Goal: Task Accomplishment & Management: Complete application form

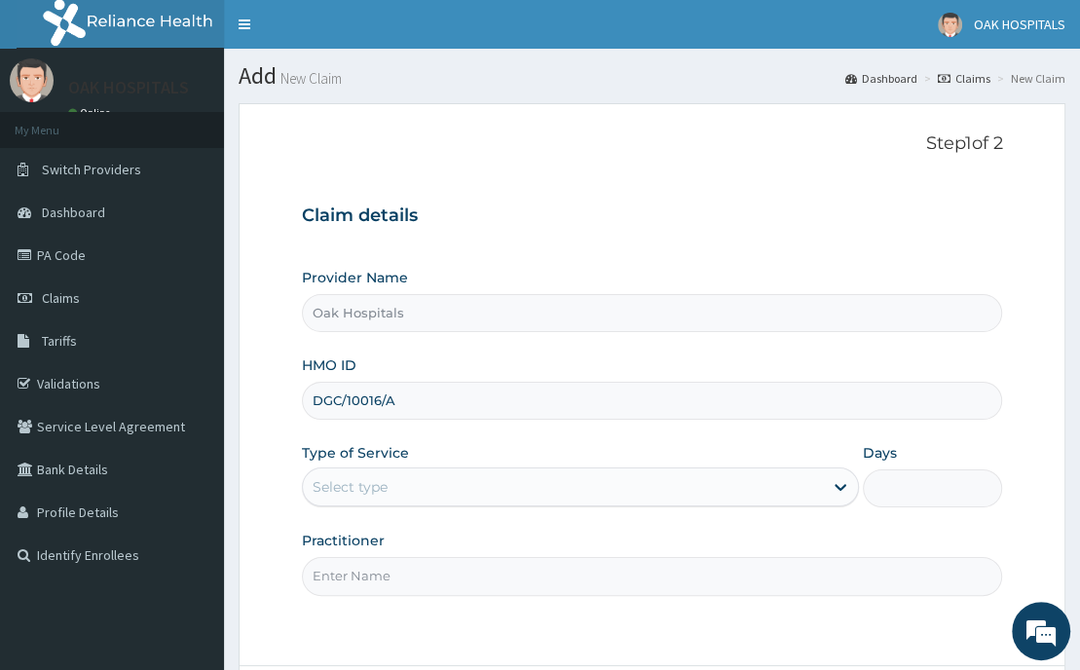
click at [349, 498] on div "Select type" at bounding box center [563, 486] width 521 height 31
click at [351, 481] on div "Select type" at bounding box center [350, 486] width 75 height 19
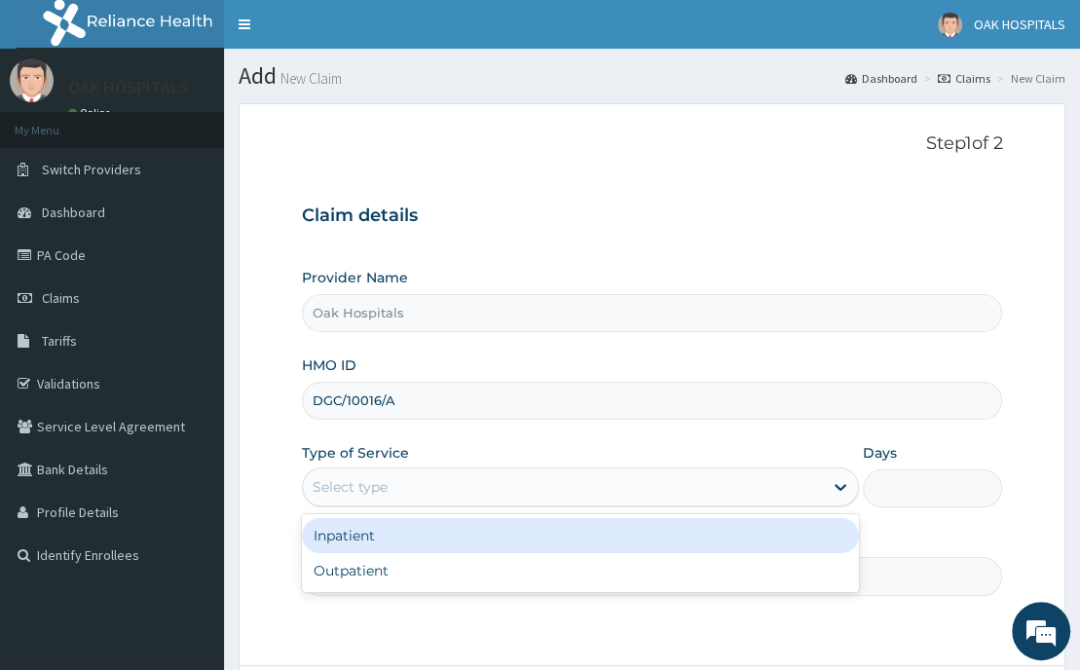
click at [351, 495] on div "Select type" at bounding box center [350, 486] width 75 height 19
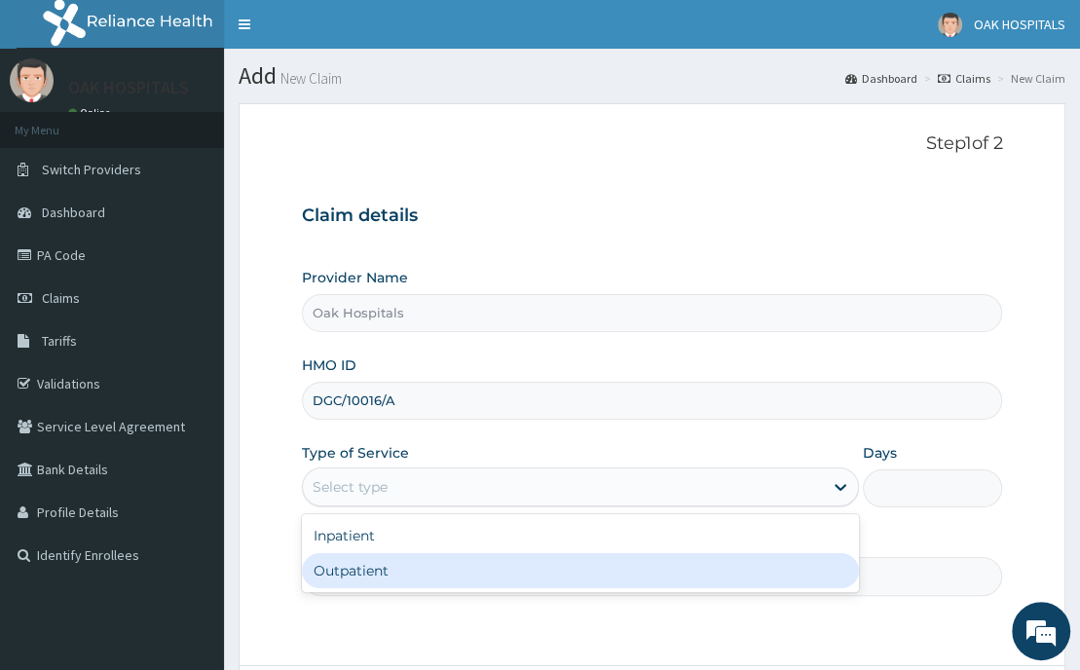
click at [336, 579] on div "Outpatient" at bounding box center [581, 570] width 558 height 35
type input "1"
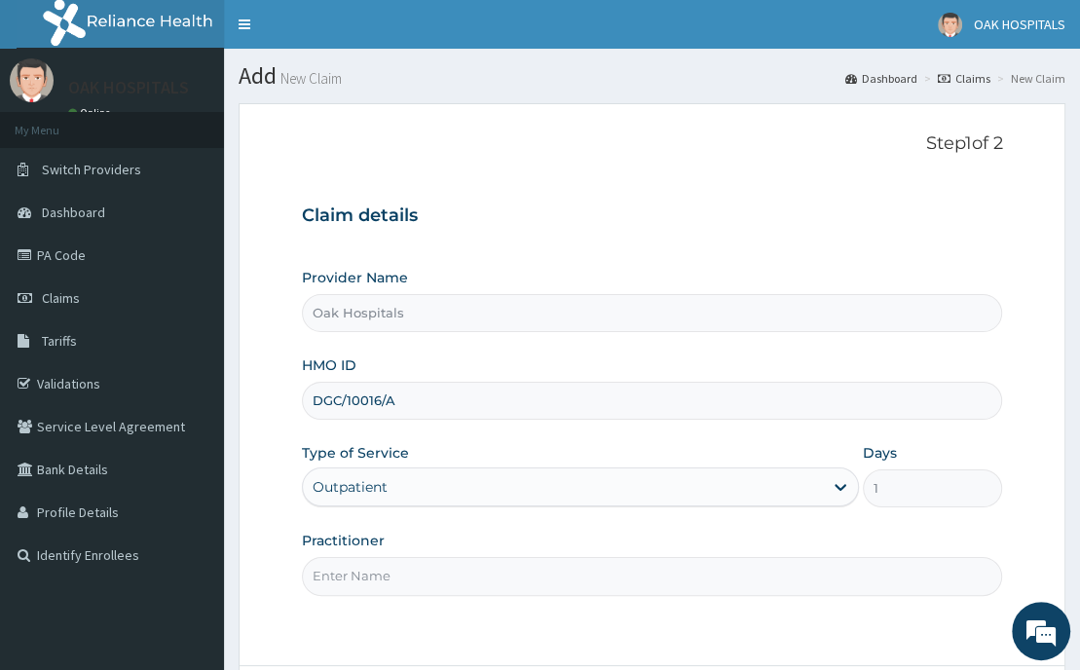
click at [391, 577] on input "Practitioner" at bounding box center [652, 576] width 701 height 38
type input "DR JAMES"
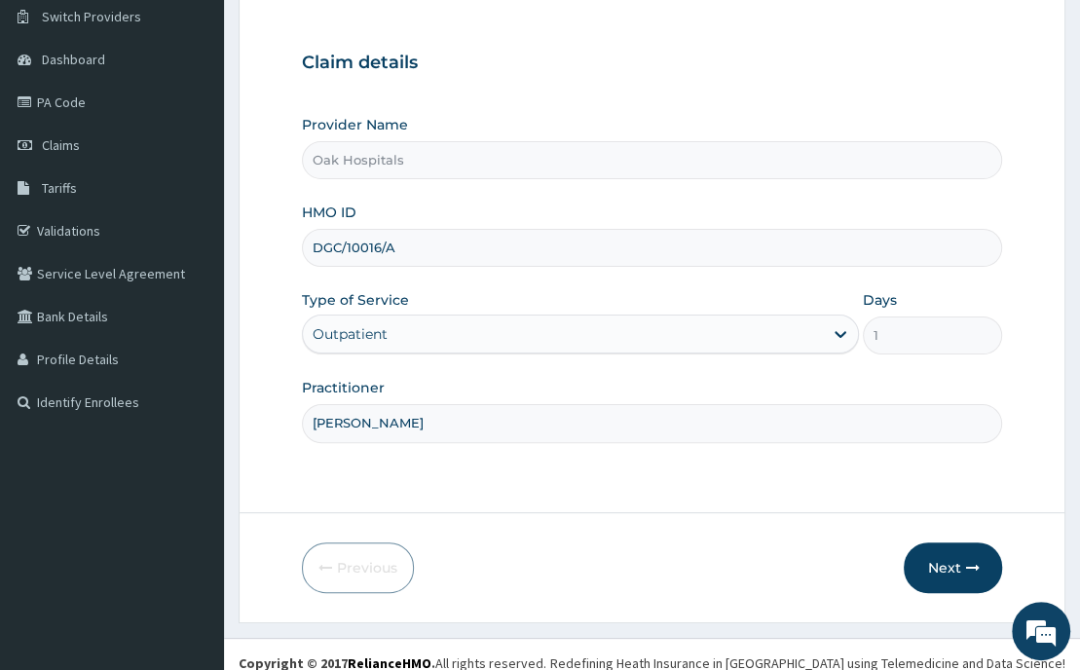
scroll to position [169, 0]
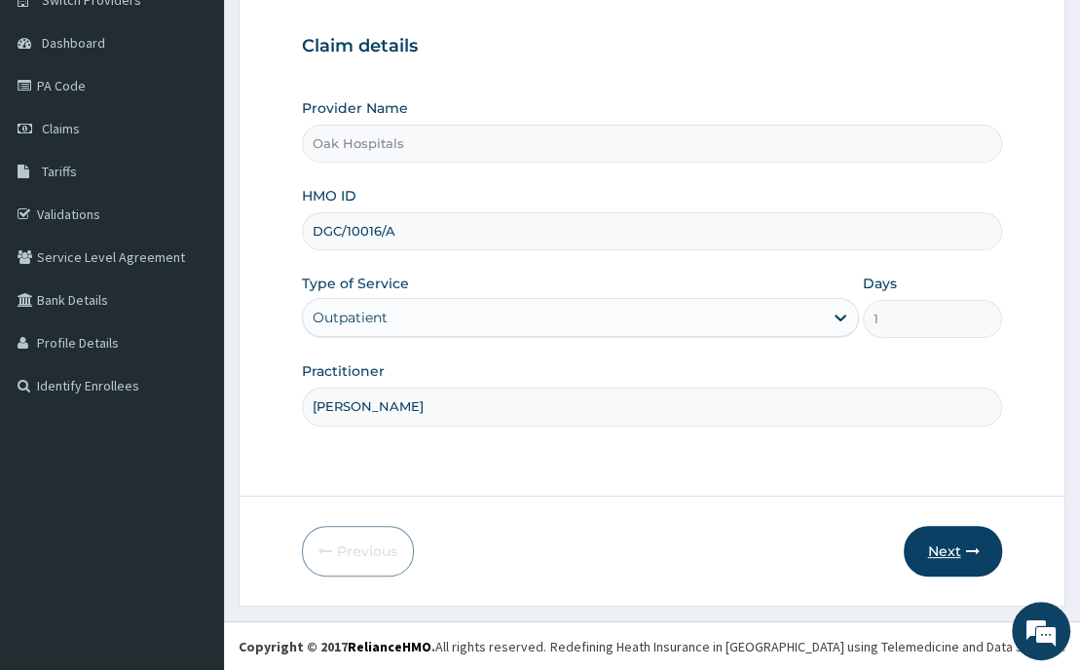
click at [940, 547] on button "Next" at bounding box center [953, 551] width 98 height 51
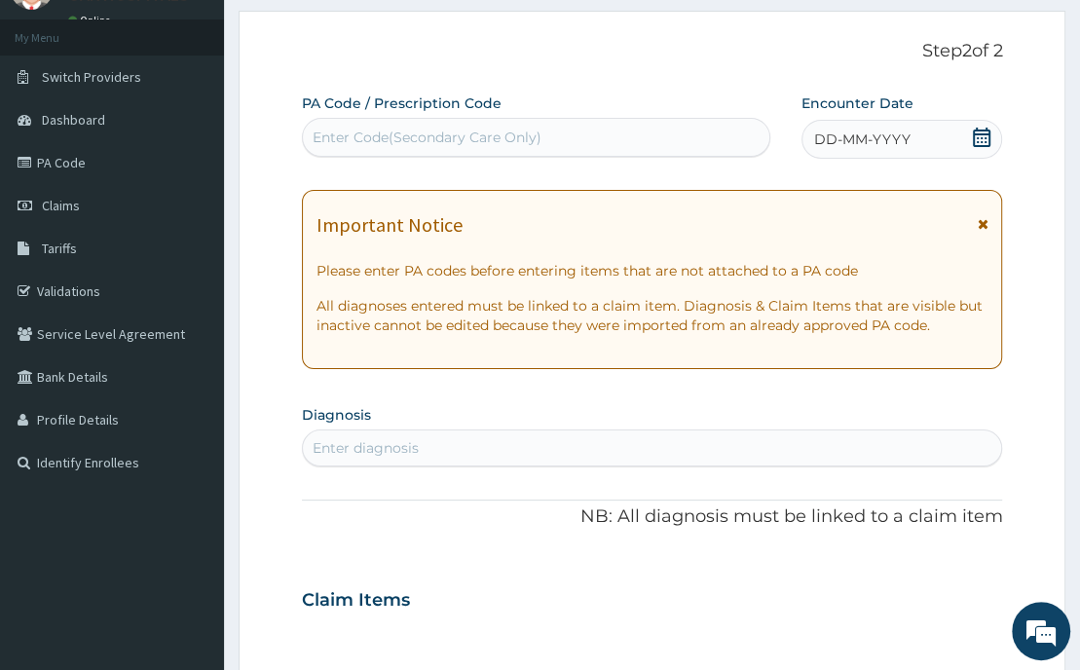
scroll to position [0, 0]
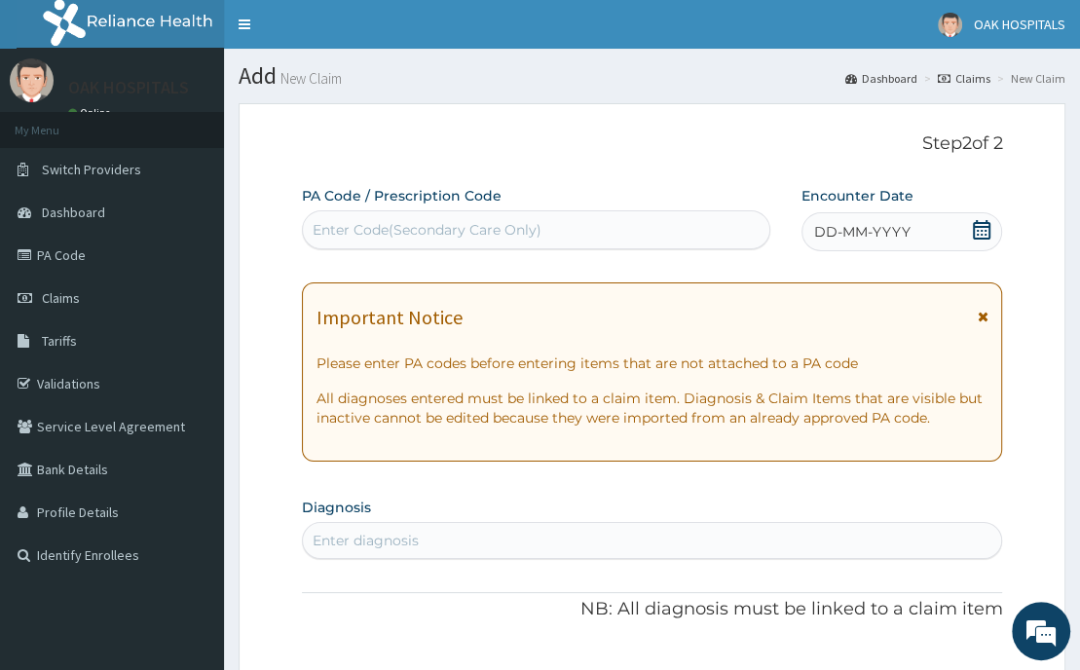
click at [386, 240] on div "Enter Code(Secondary Care Only)" at bounding box center [537, 229] width 468 height 31
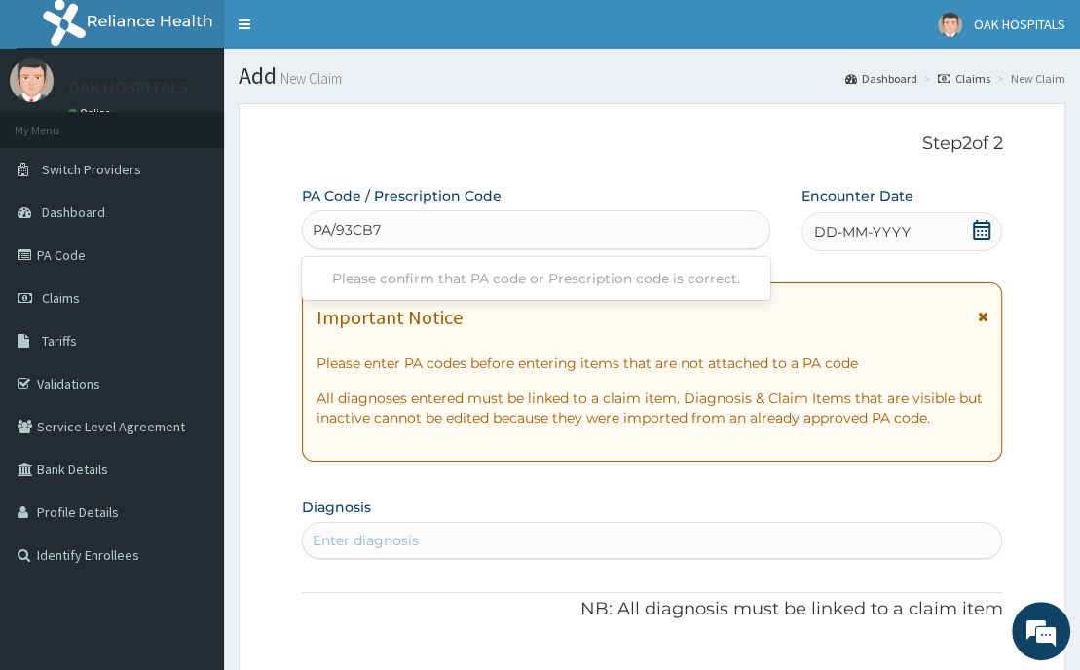
type input "PA/93CB78"
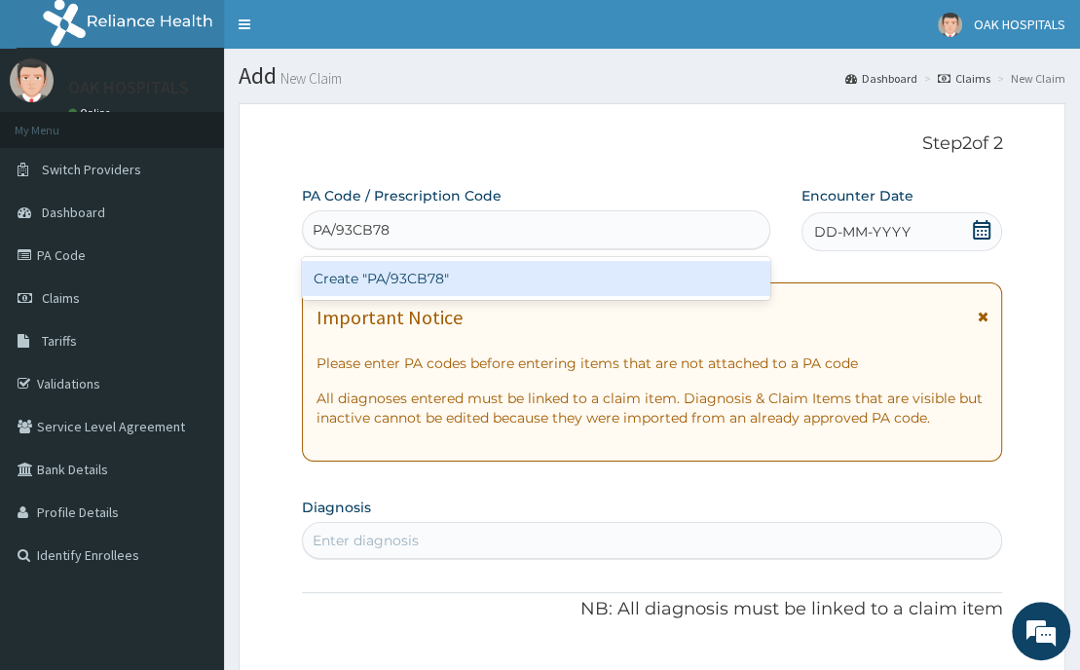
click at [385, 274] on div "Create "PA/93CB78"" at bounding box center [536, 278] width 469 height 35
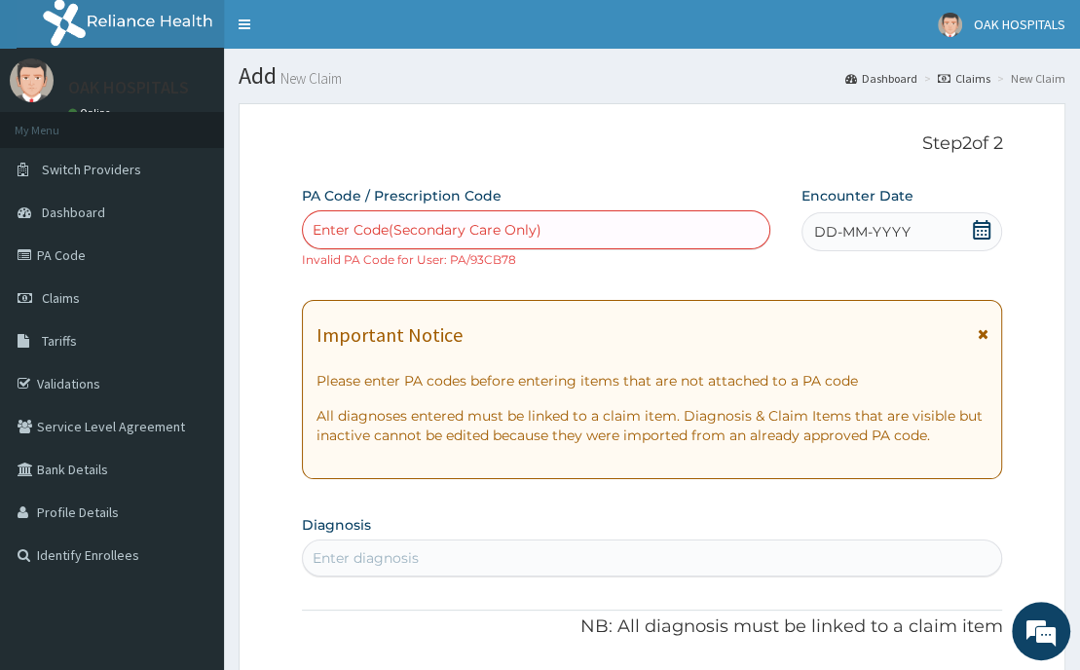
click at [975, 227] on icon at bounding box center [981, 229] width 19 height 19
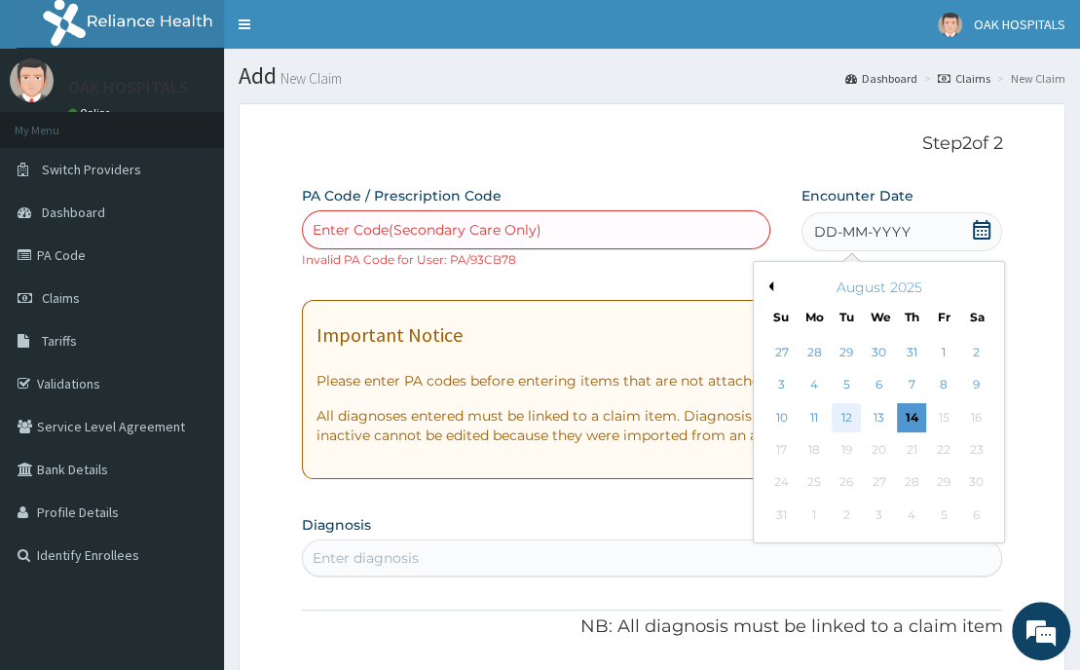
click at [850, 418] on div "12" at bounding box center [846, 417] width 29 height 29
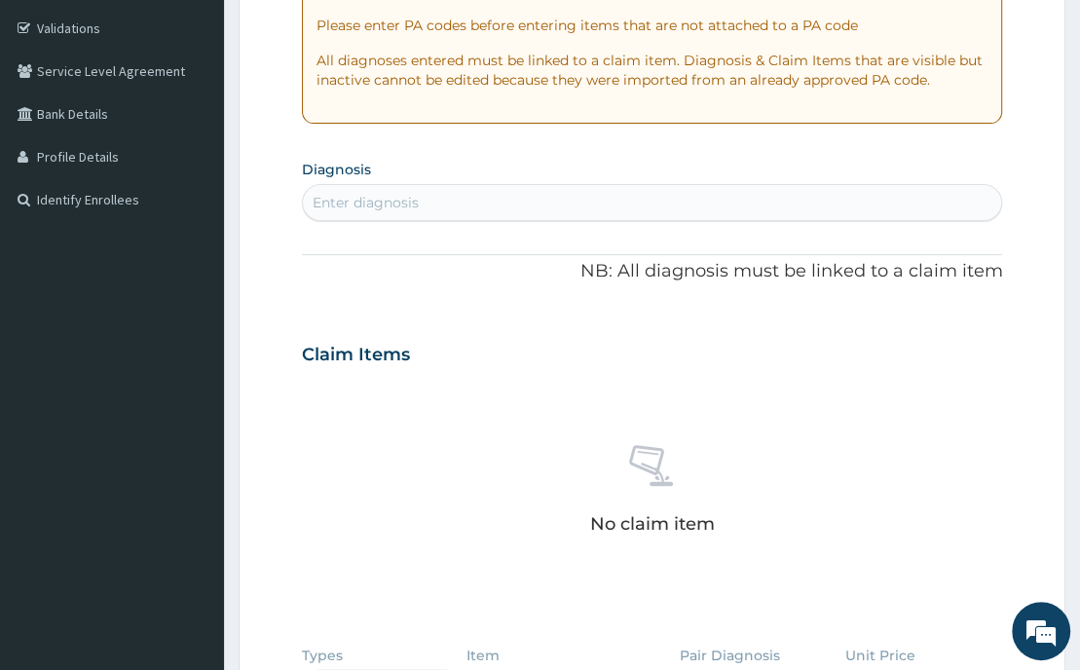
scroll to position [390, 0]
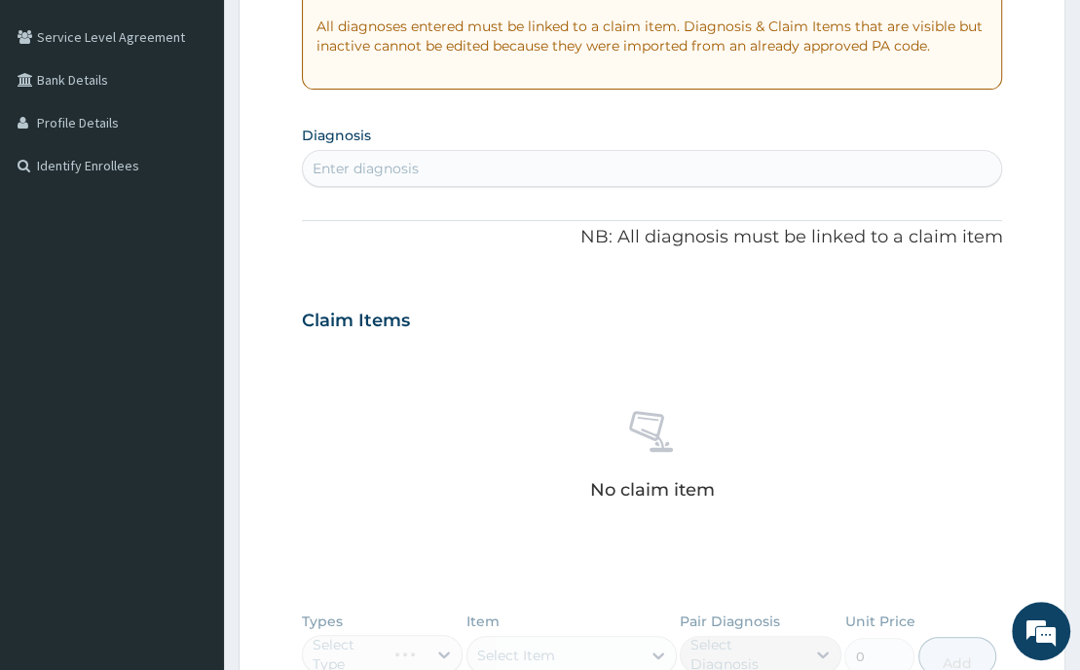
click at [447, 171] on div "Enter diagnosis" at bounding box center [652, 168] width 699 height 31
type input "MALARIA"
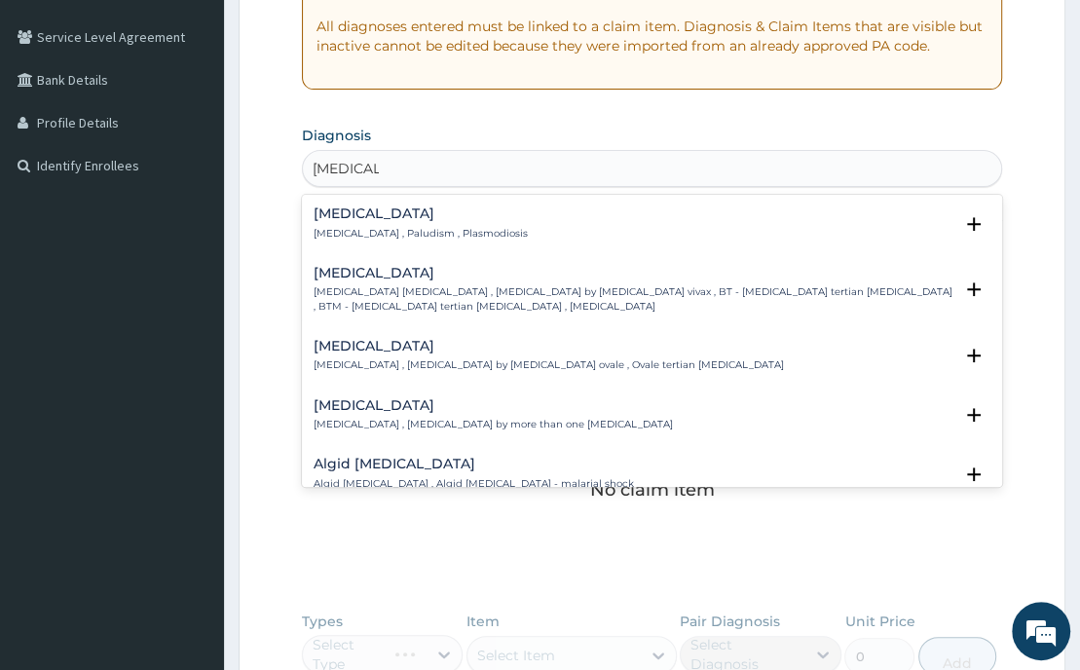
click at [333, 219] on h4 "Malaria" at bounding box center [421, 213] width 214 height 15
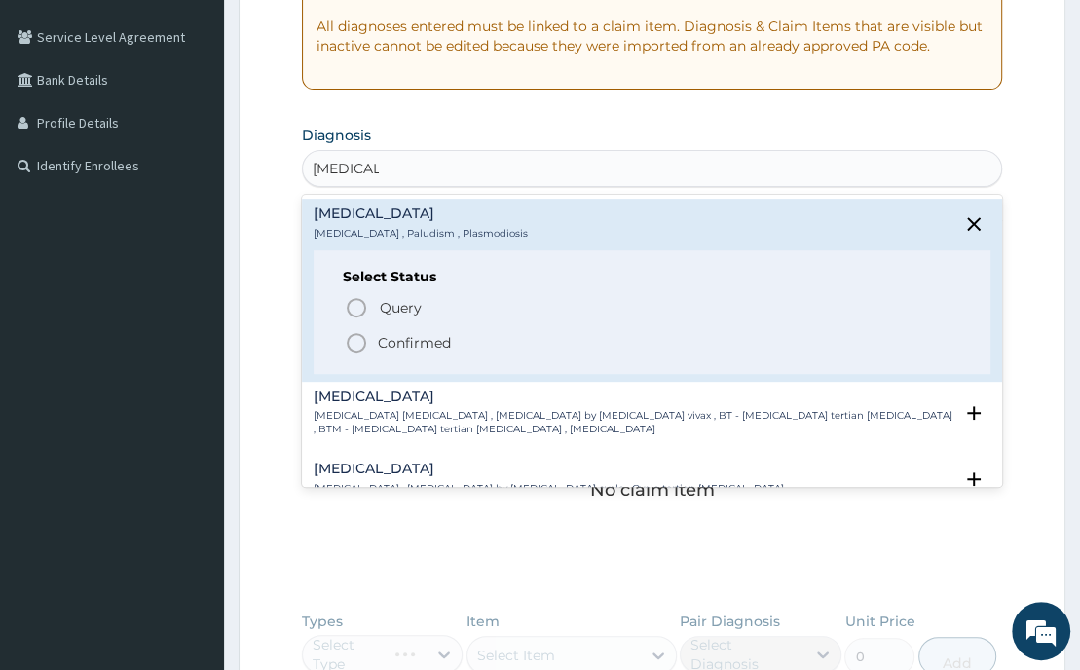
click at [351, 340] on icon "status option filled" at bounding box center [356, 342] width 23 height 23
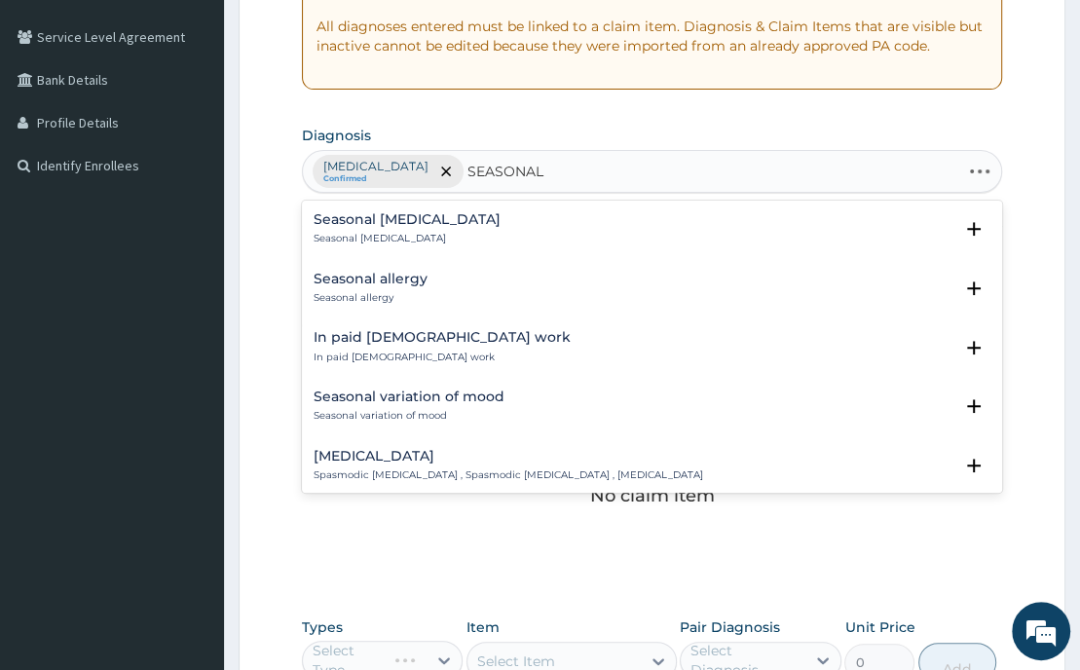
type input "SEASONAL"
click at [361, 281] on h4 "Seasonal allergy" at bounding box center [371, 279] width 114 height 15
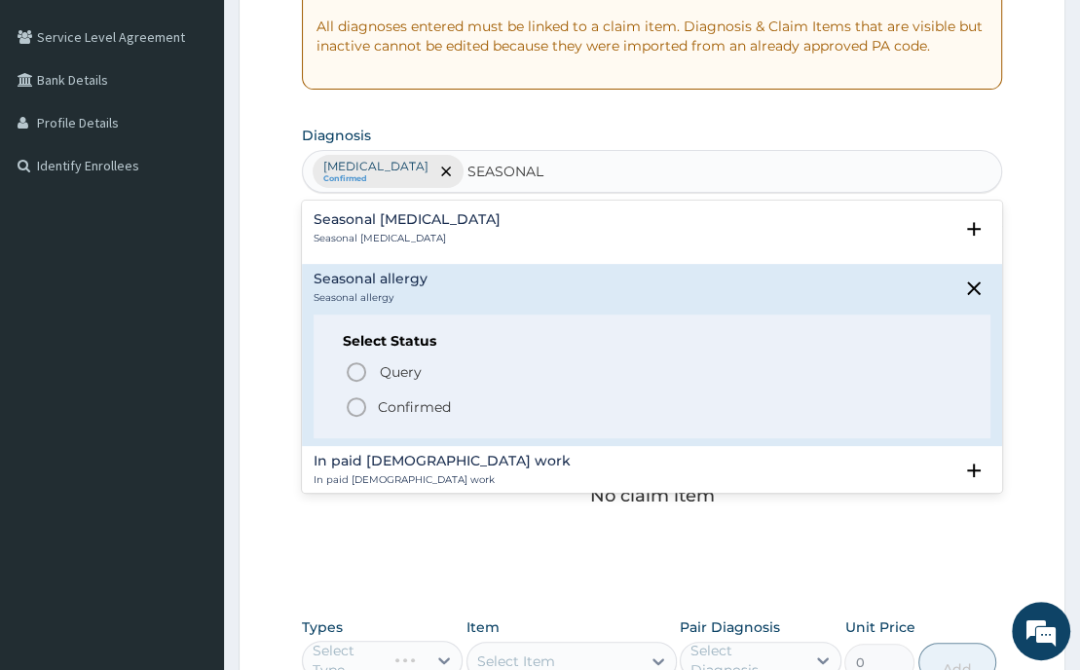
click at [354, 410] on icon "status option filled" at bounding box center [356, 406] width 23 height 23
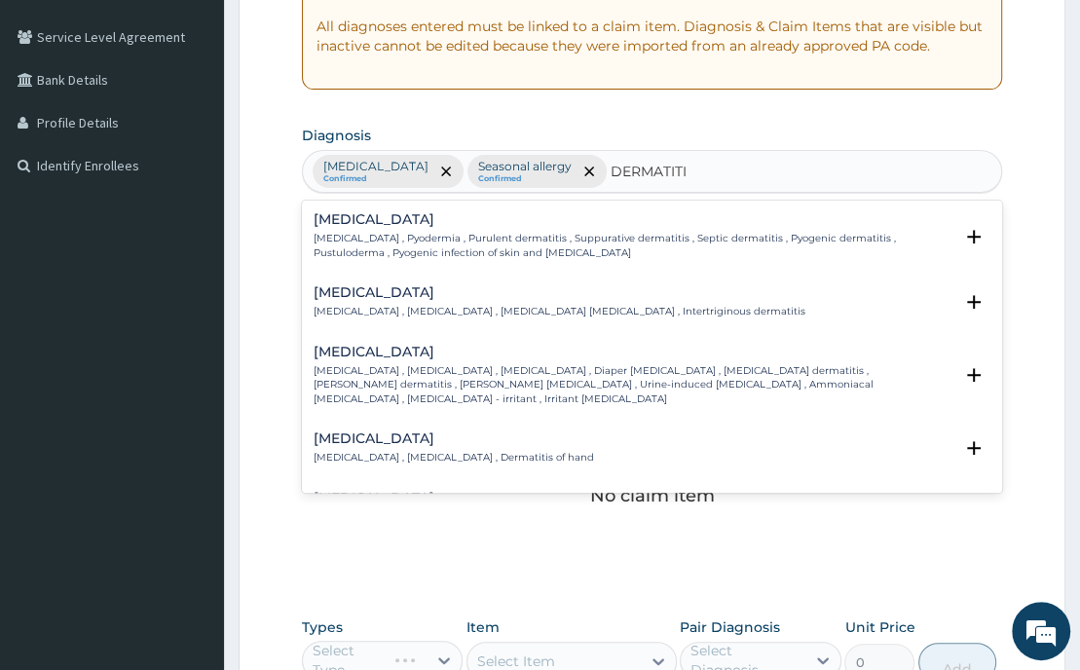
type input "DERMATITIS"
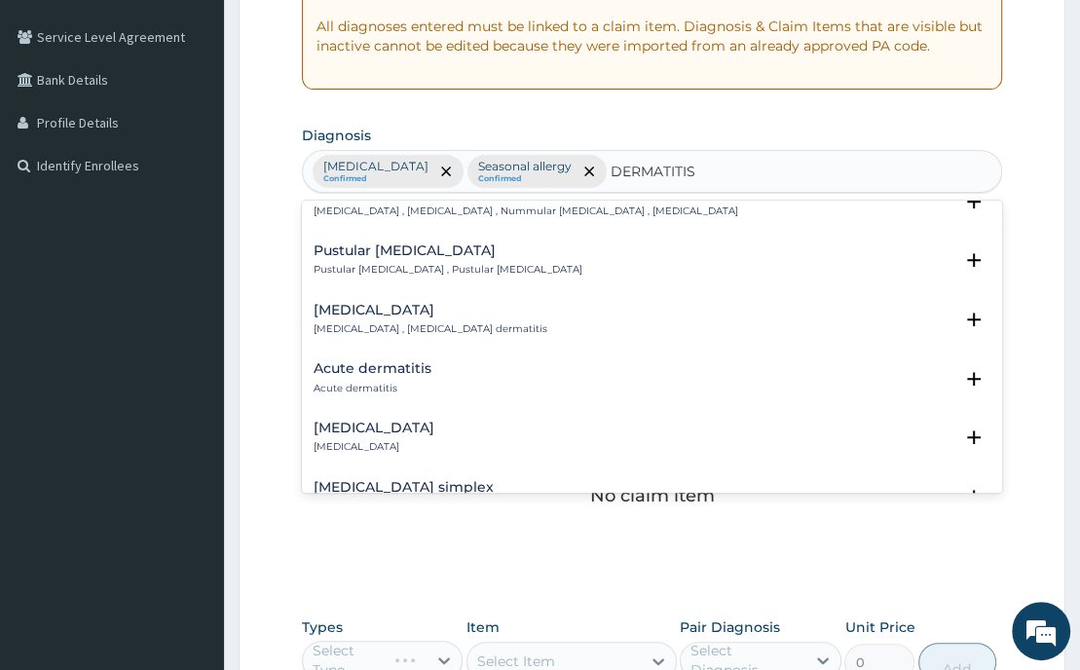
scroll to position [877, 0]
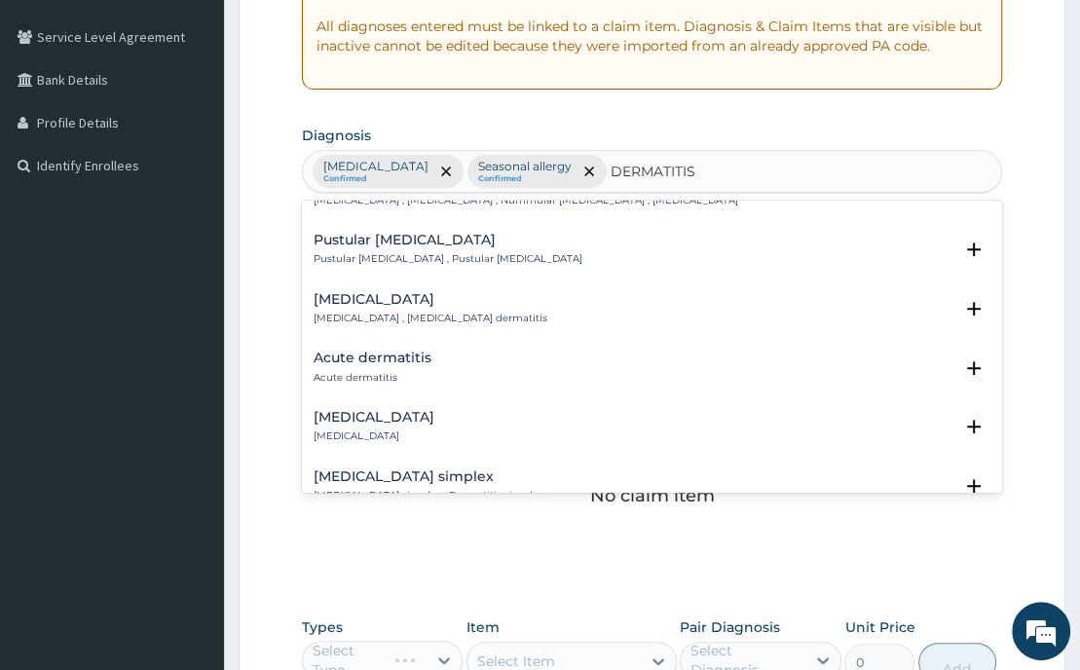
click at [350, 371] on p "Acute dermatitis" at bounding box center [373, 378] width 118 height 14
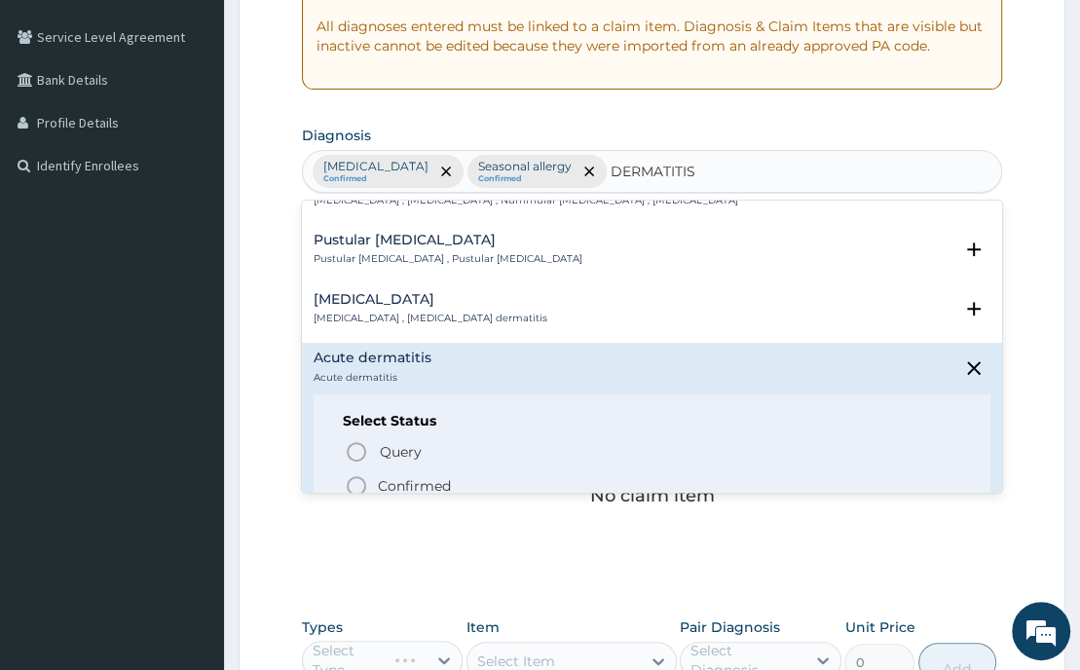
click at [356, 474] on icon "status option filled" at bounding box center [356, 485] width 23 height 23
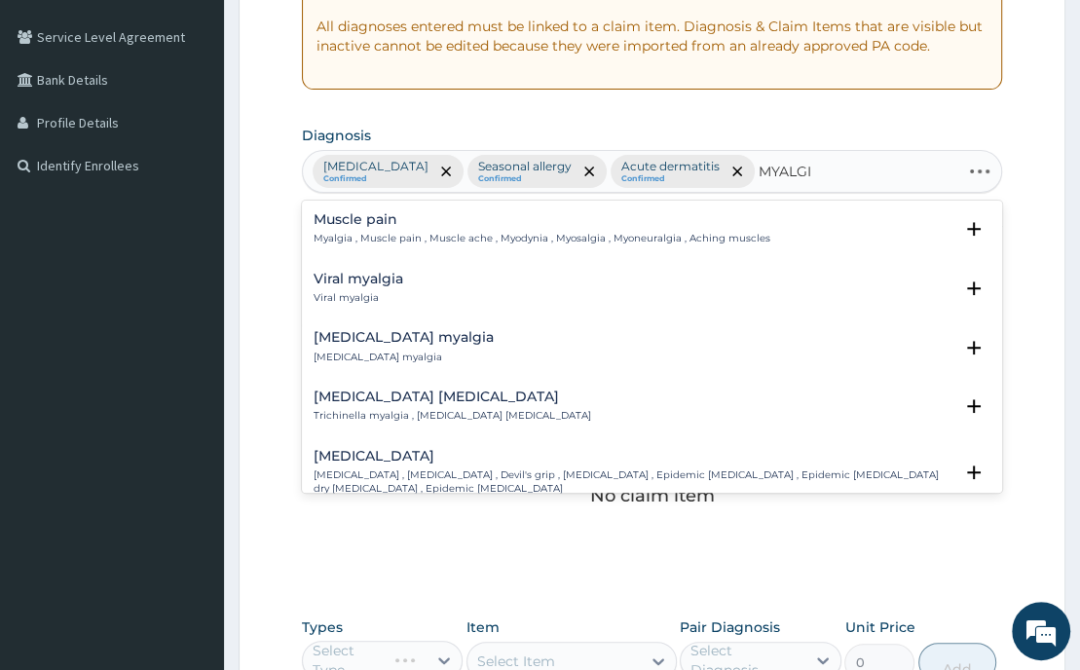
type input "MYALGIA"
click at [382, 225] on h4 "Muscle pain" at bounding box center [542, 219] width 457 height 15
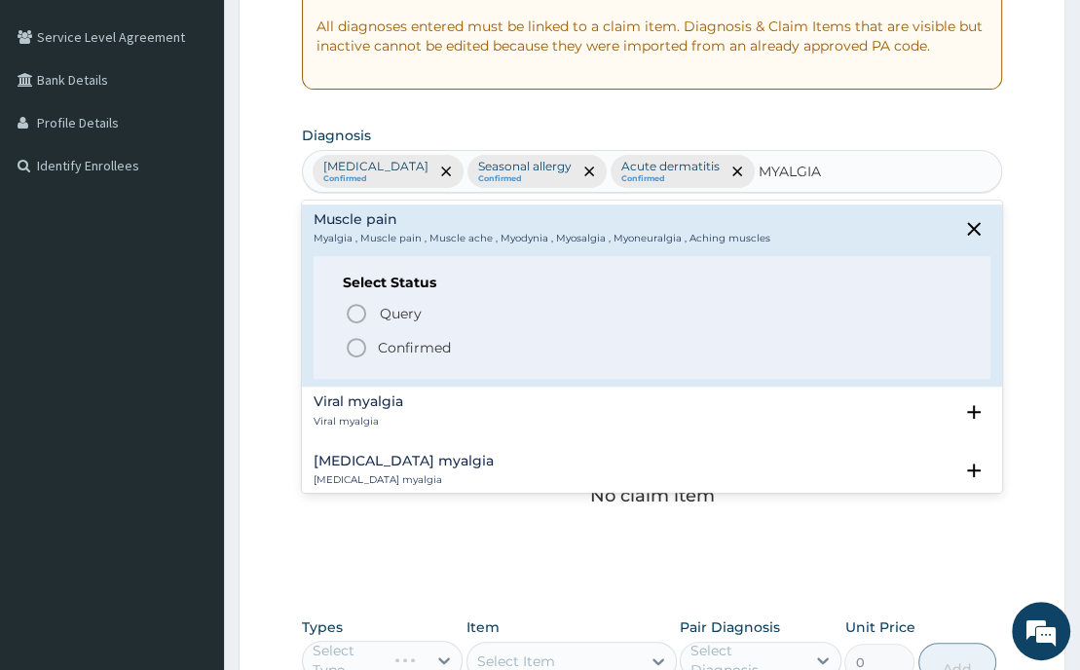
click at [358, 347] on icon "status option filled" at bounding box center [356, 347] width 23 height 23
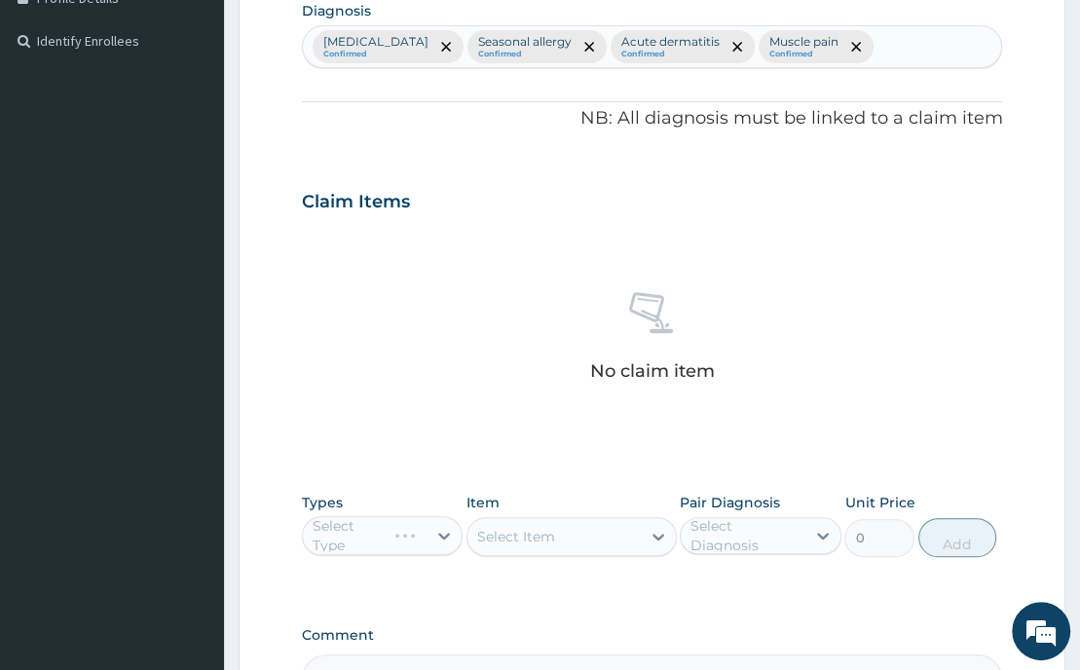
scroll to position [750, 0]
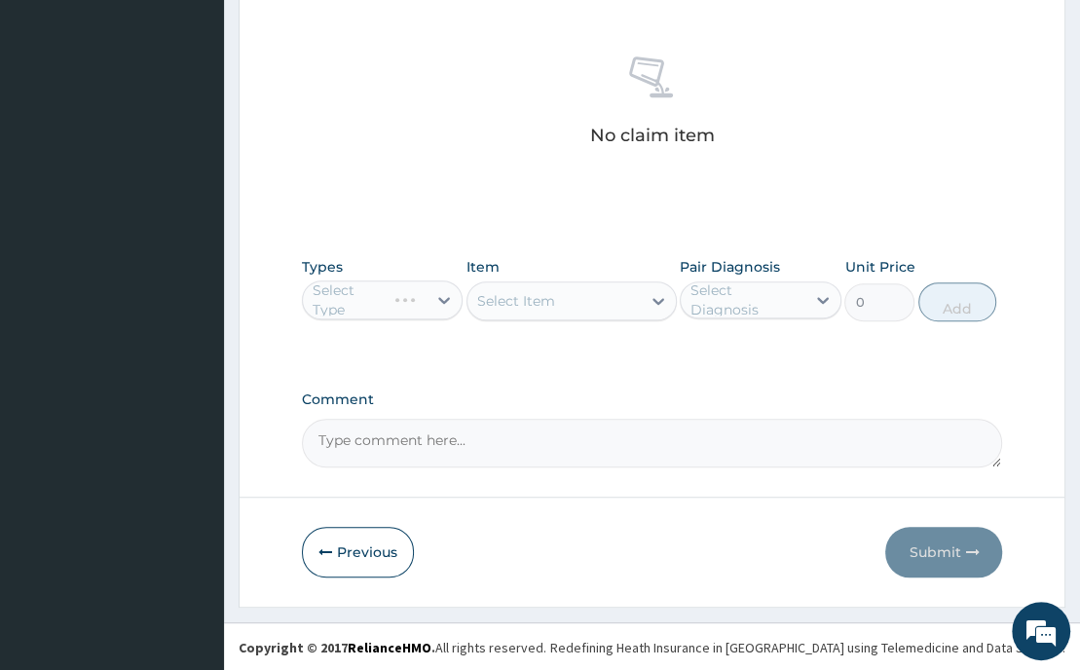
click at [442, 300] on div "Select Type" at bounding box center [383, 300] width 162 height 39
click at [627, 460] on textarea "Comment" at bounding box center [652, 443] width 701 height 49
click at [440, 295] on div "Select Type" at bounding box center [383, 300] width 162 height 39
click at [415, 303] on div "Select Type" at bounding box center [383, 300] width 162 height 39
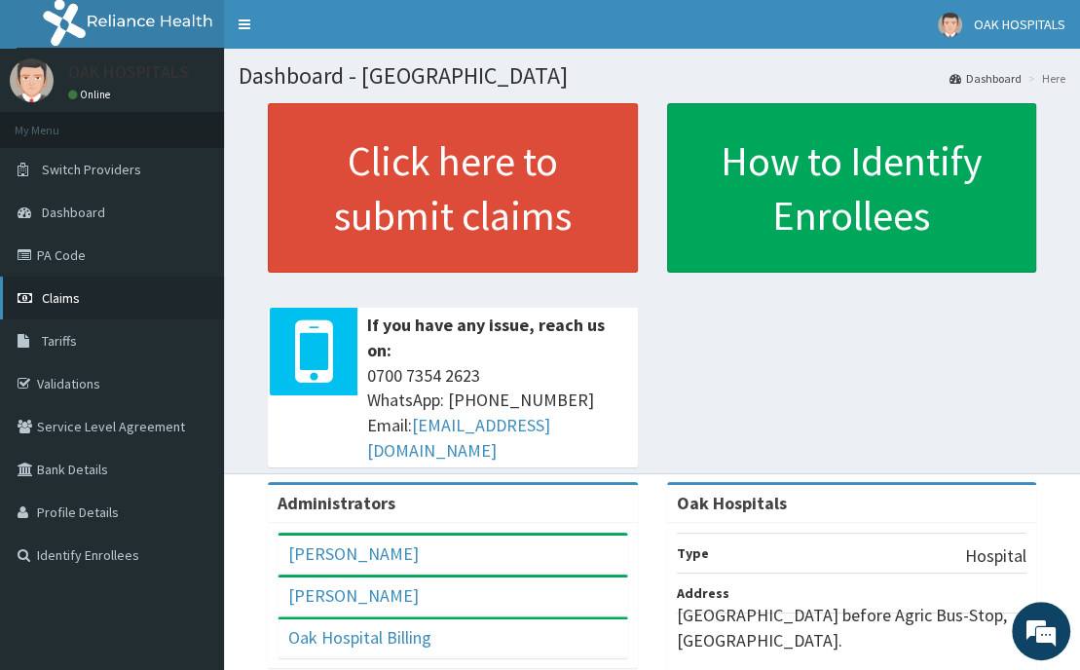
click at [56, 297] on span "Claims" at bounding box center [61, 298] width 38 height 18
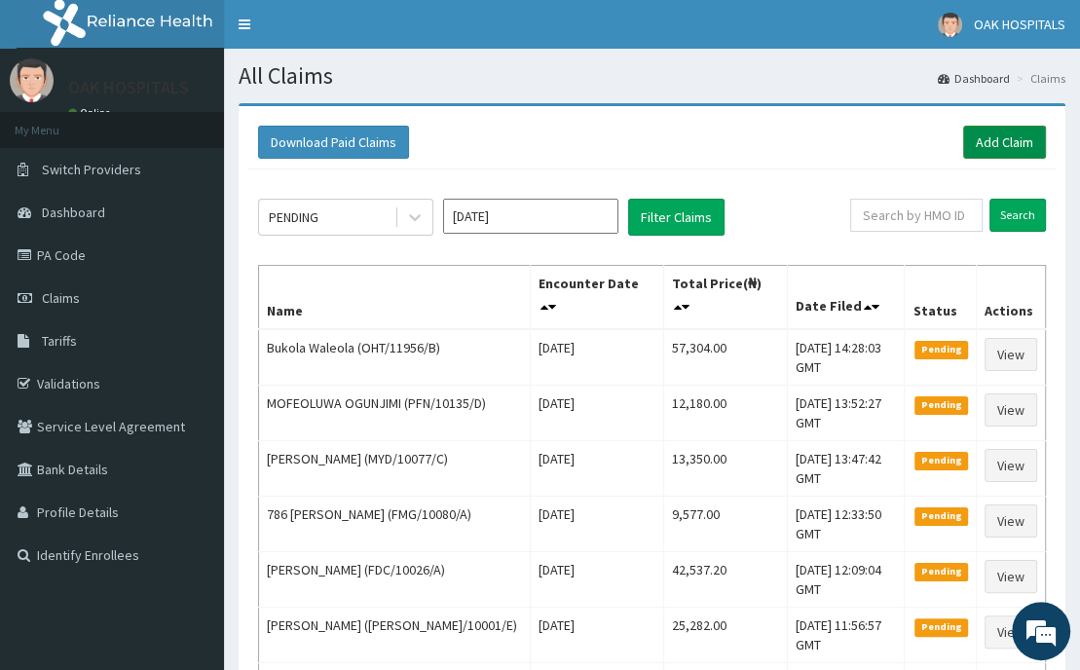
click at [1014, 136] on link "Add Claim" at bounding box center [1004, 142] width 83 height 33
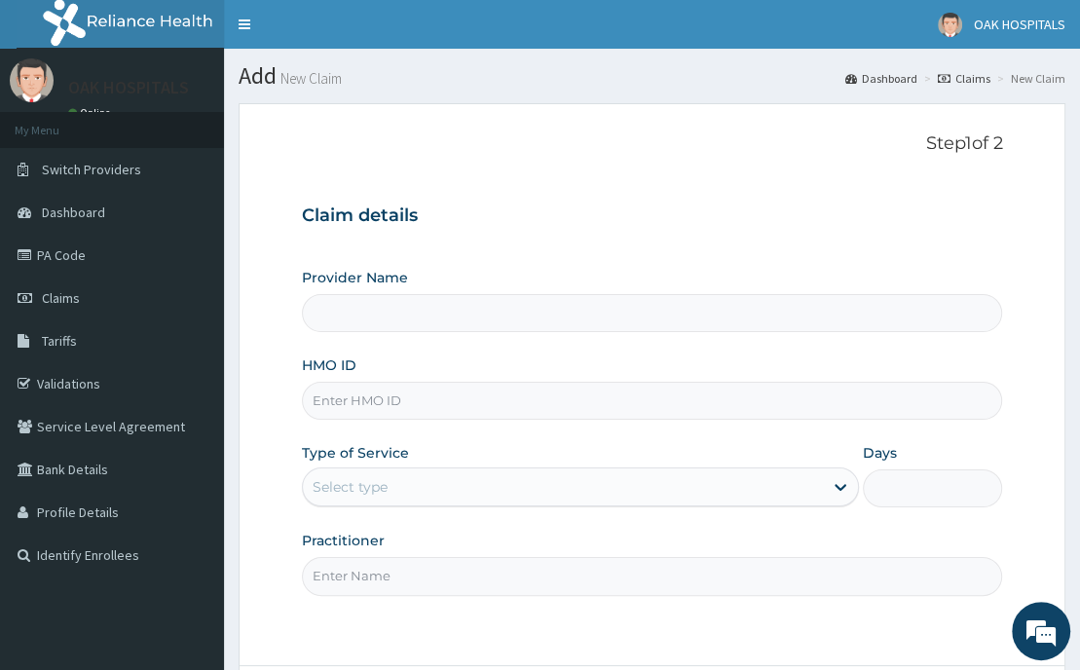
type input "Oak Hospitals"
click at [74, 260] on link "PA Code" at bounding box center [112, 255] width 224 height 43
